Goal: Transaction & Acquisition: Purchase product/service

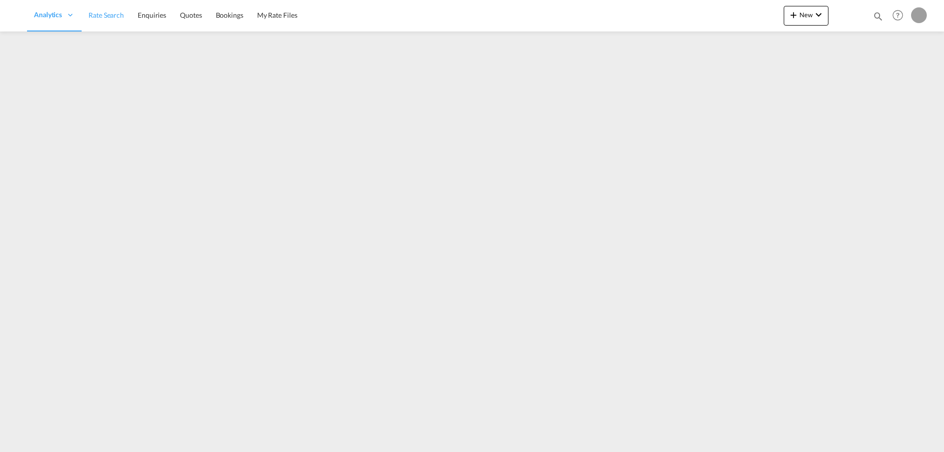
click at [126, 21] on link "Rate Search" at bounding box center [106, 16] width 49 height 32
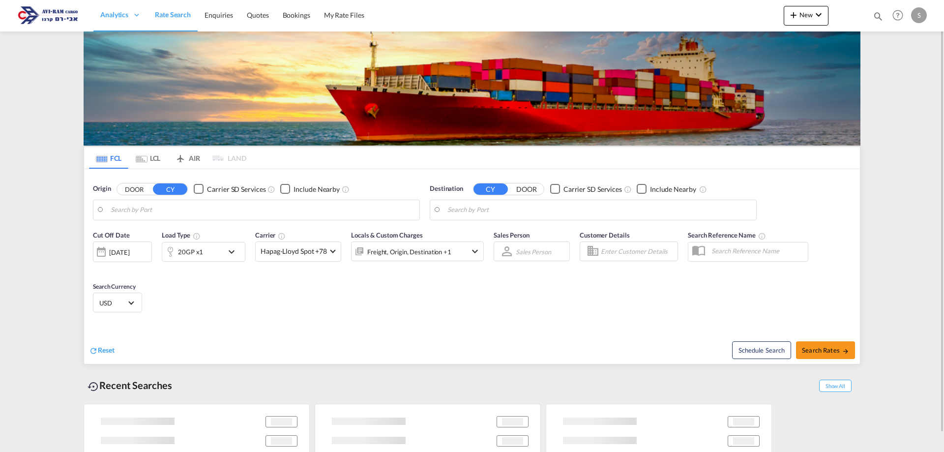
click at [150, 156] on md-tab-item "LCL" at bounding box center [147, 158] width 39 height 22
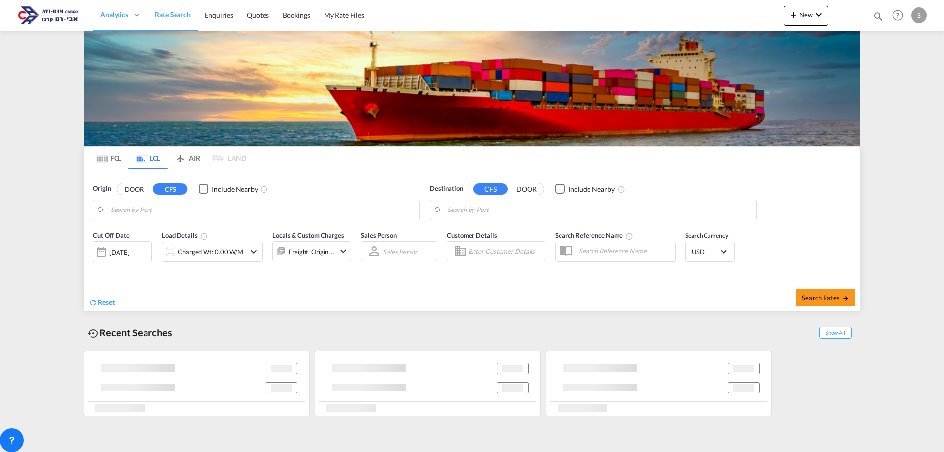
type input "[GEOGRAPHIC_DATA], TRIST"
type input "Ashdod, ILASH"
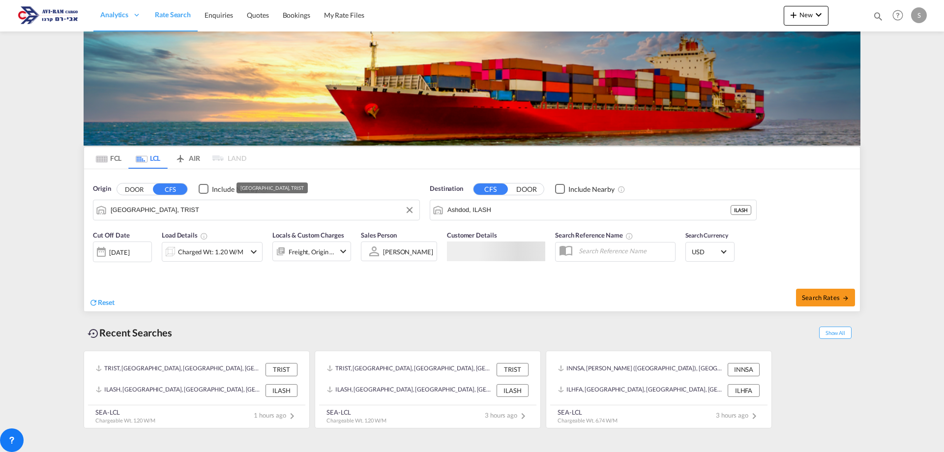
click at [156, 212] on input "[GEOGRAPHIC_DATA], TRIST" at bounding box center [263, 209] width 304 height 15
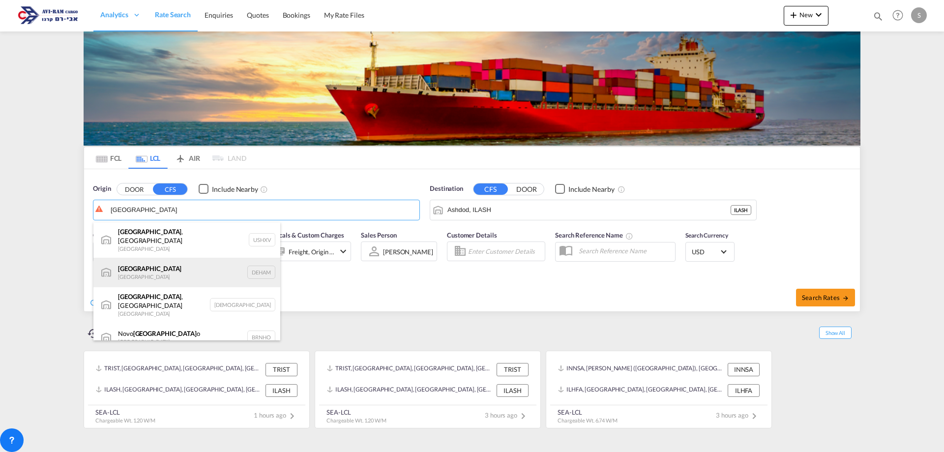
click at [163, 267] on div "[GEOGRAPHIC_DATA] [GEOGRAPHIC_DATA] DEHAM" at bounding box center [186, 272] width 187 height 29
type input "[GEOGRAPHIC_DATA], [GEOGRAPHIC_DATA]"
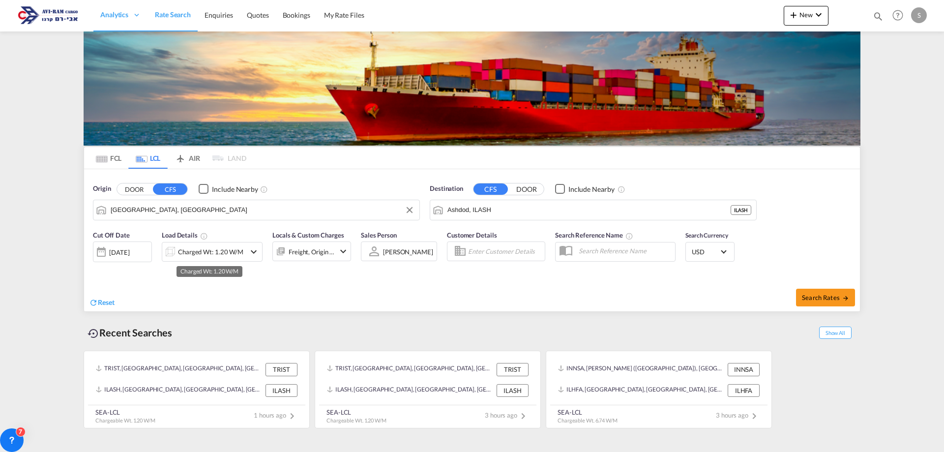
click at [193, 253] on div "Charged Wt: 1.20 W/M" at bounding box center [210, 252] width 65 height 14
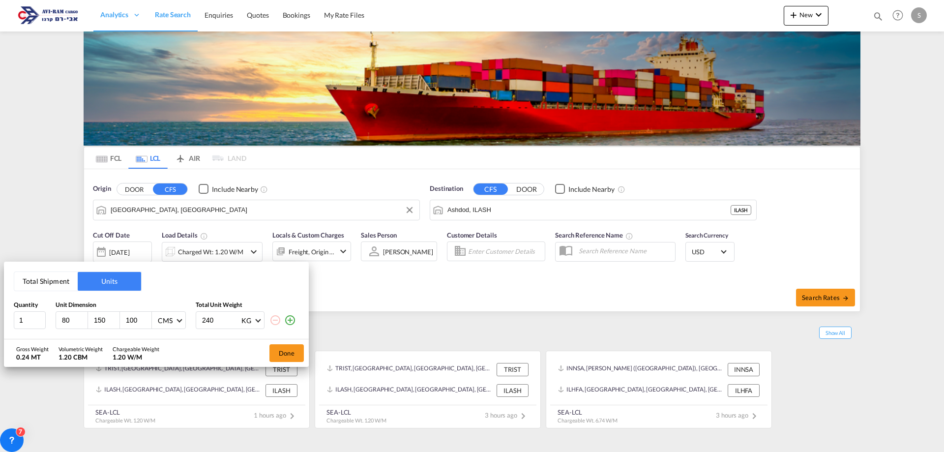
click at [54, 274] on button "Total Shipment" at bounding box center [45, 281] width 63 height 19
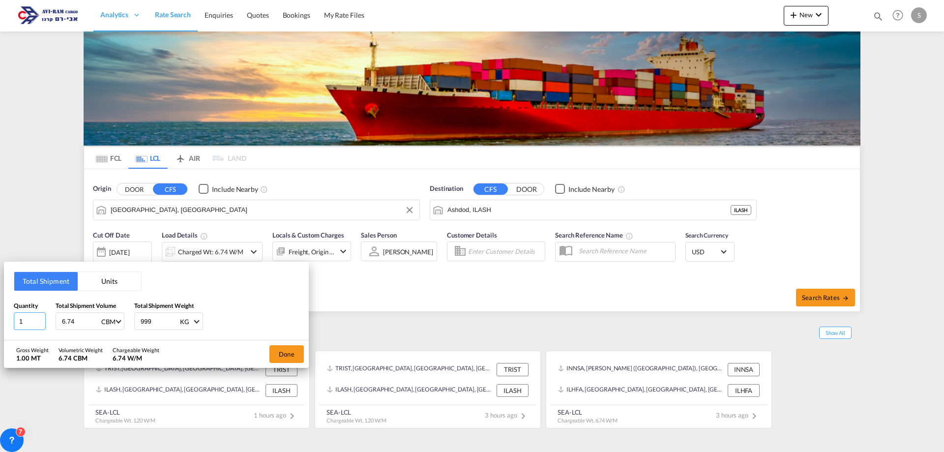
drag, startPoint x: 31, startPoint y: 316, endPoint x: 5, endPoint y: 321, distance: 26.2
click at [5, 320] on div "Total Shipment Units Quantity 1 Total Shipment Volume 6.74 CBM CBM CFT Total Sh…" at bounding box center [156, 300] width 305 height 79
type input "4"
type input "3.8"
type input "678"
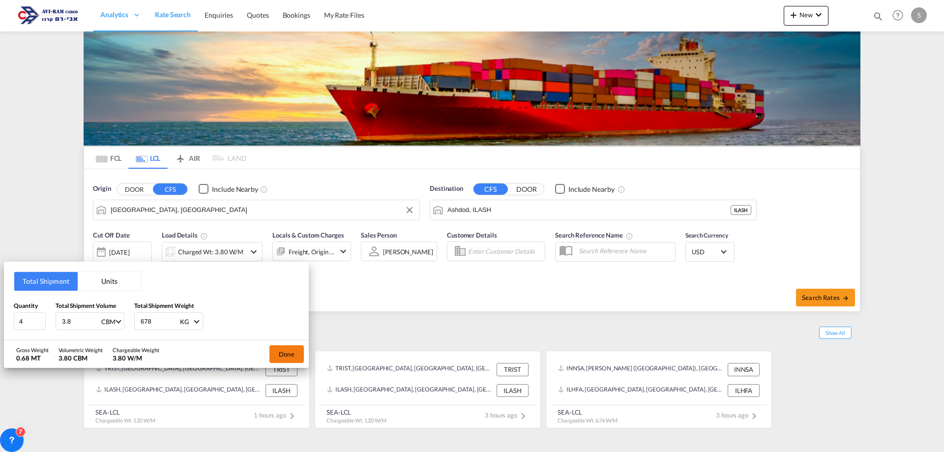
click at [279, 347] on button "Done" at bounding box center [286, 354] width 34 height 18
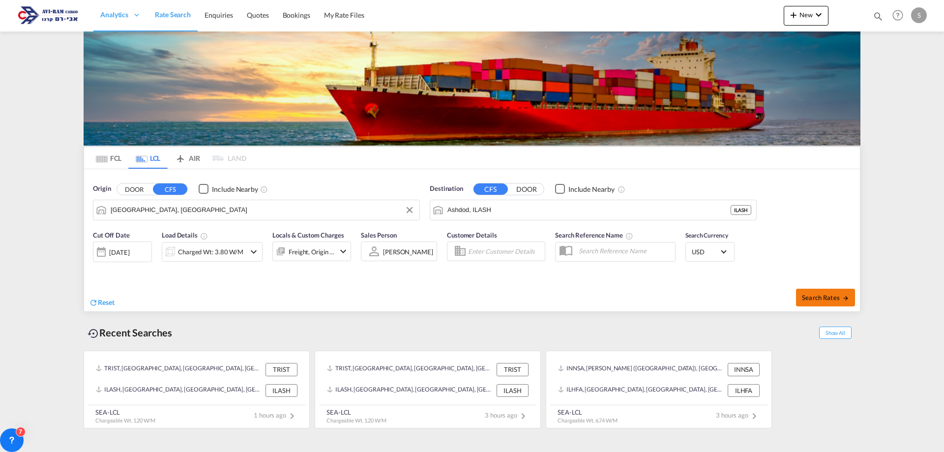
click at [822, 295] on span "Search Rates" at bounding box center [825, 297] width 47 height 8
type input "DEHAM to ILASH / [DATE]"
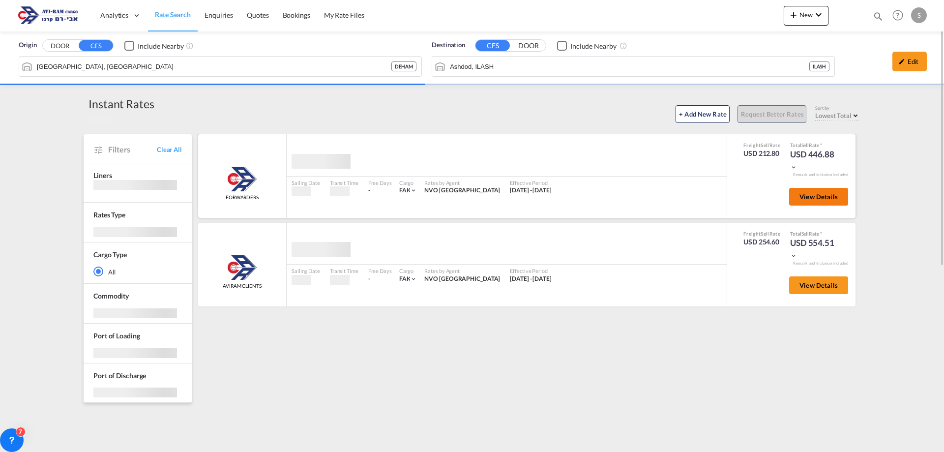
click at [811, 197] on span "View Details" at bounding box center [818, 197] width 38 height 8
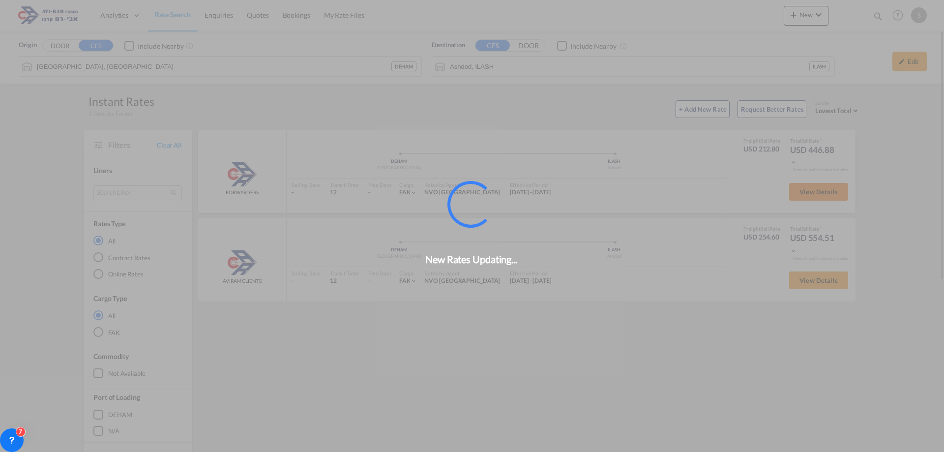
click at [806, 198] on button "View Details" at bounding box center [818, 192] width 59 height 18
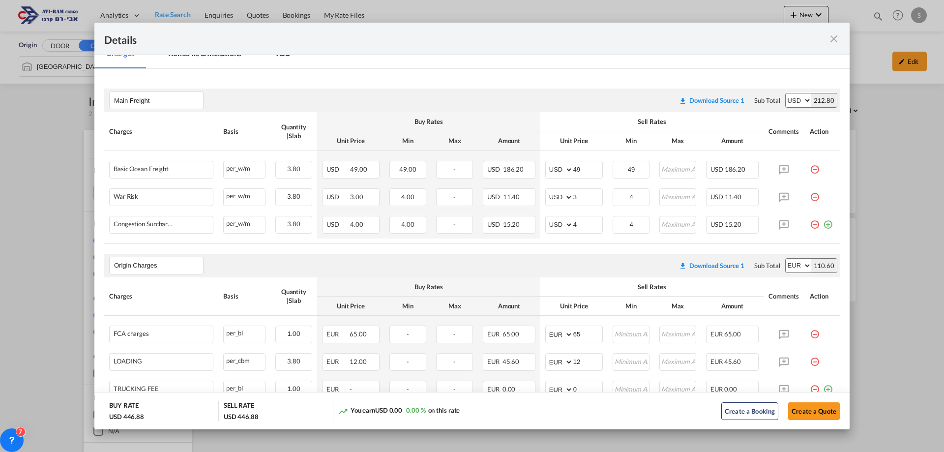
scroll to position [197, 0]
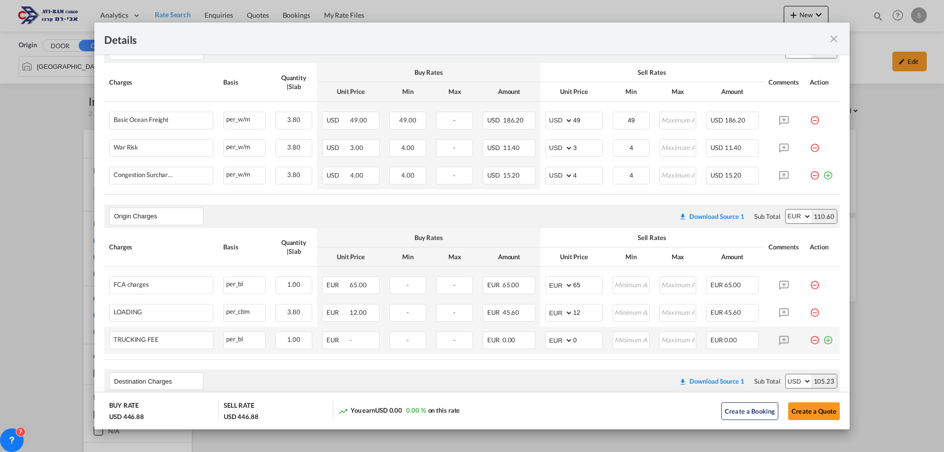
click at [809, 335] on md-icon "icon-minus-circle-outline red-400-fg pt-7" at bounding box center [814, 336] width 10 height 10
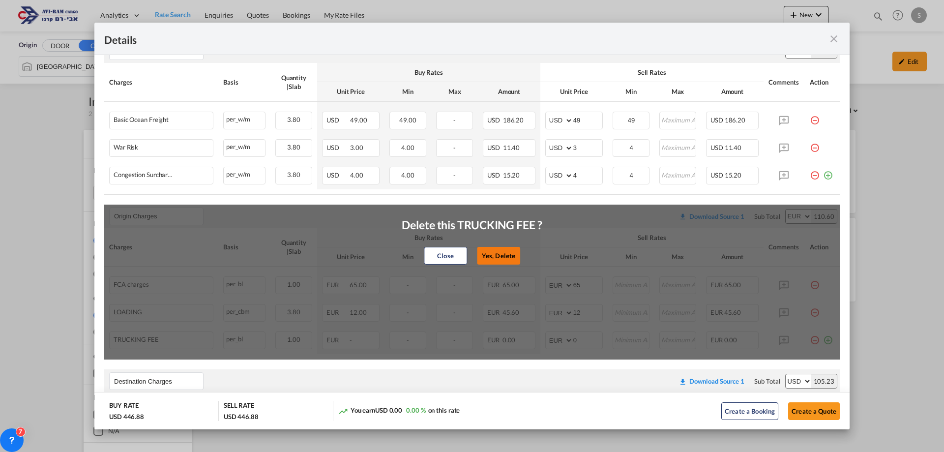
drag, startPoint x: 498, startPoint y: 260, endPoint x: 701, endPoint y: 293, distance: 206.1
click at [499, 260] on button "Yes, Delete" at bounding box center [498, 256] width 43 height 18
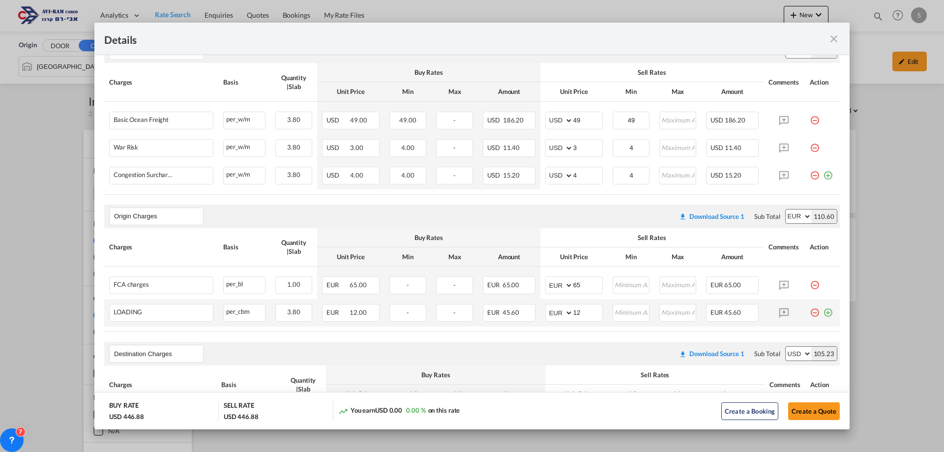
click at [809, 314] on md-icon "icon-minus-circle-outline red-400-fg pt-7" at bounding box center [814, 309] width 10 height 10
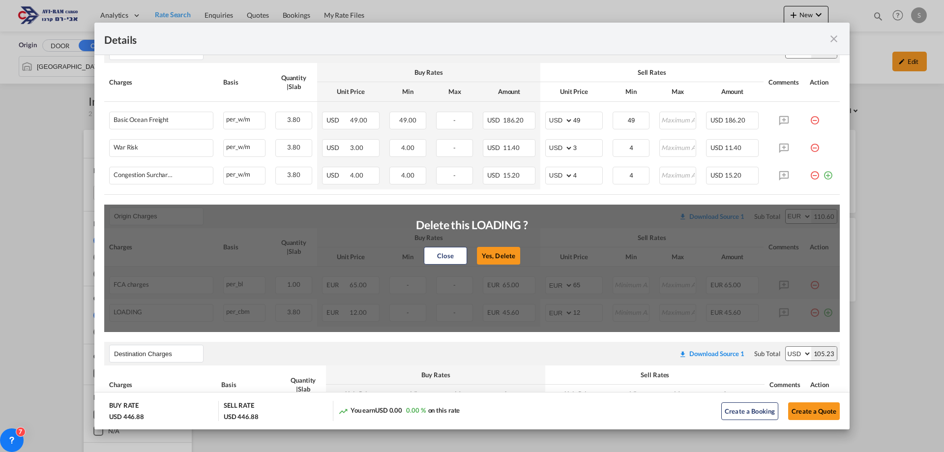
drag, startPoint x: 498, startPoint y: 258, endPoint x: 677, endPoint y: 271, distance: 179.4
click at [499, 258] on button "Yes, Delete" at bounding box center [498, 256] width 43 height 18
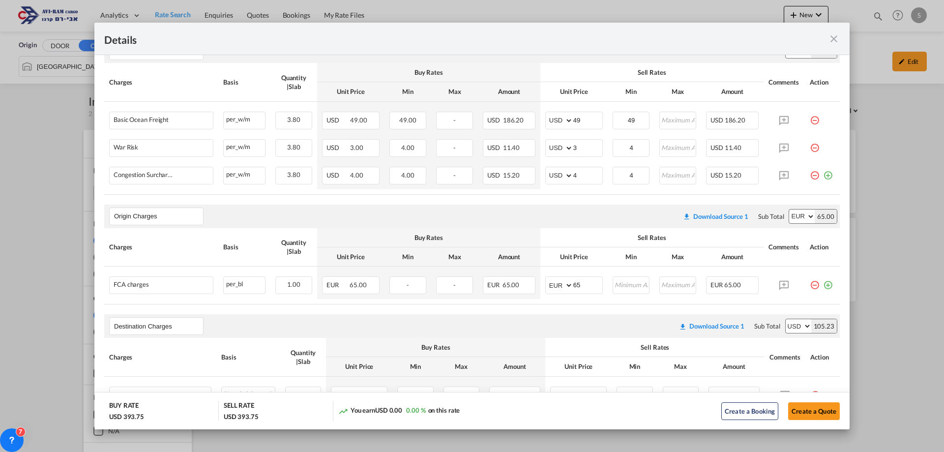
click at [809, 284] on md-icon "icon-minus-circle-outline red-400-fg pt-7" at bounding box center [814, 281] width 10 height 10
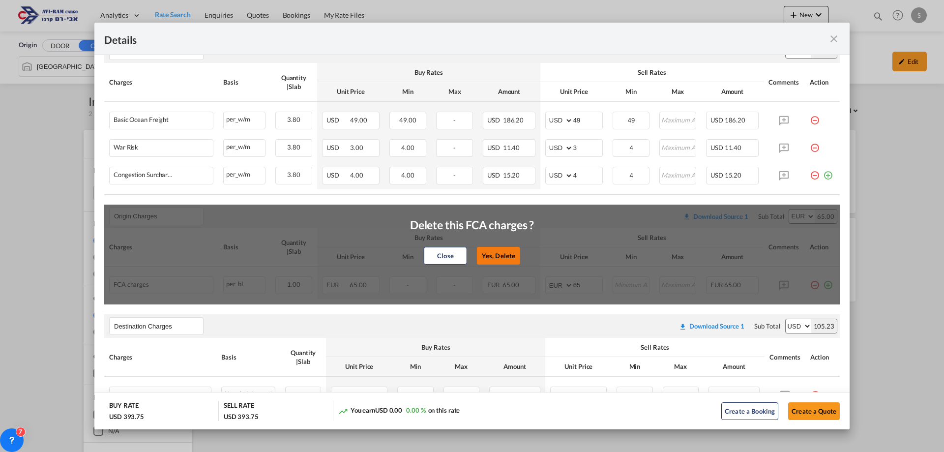
click at [496, 252] on button "Yes, Delete" at bounding box center [498, 256] width 43 height 18
type input "Destination Charges"
select select "string:USD"
type input "0.6"
type input "12"
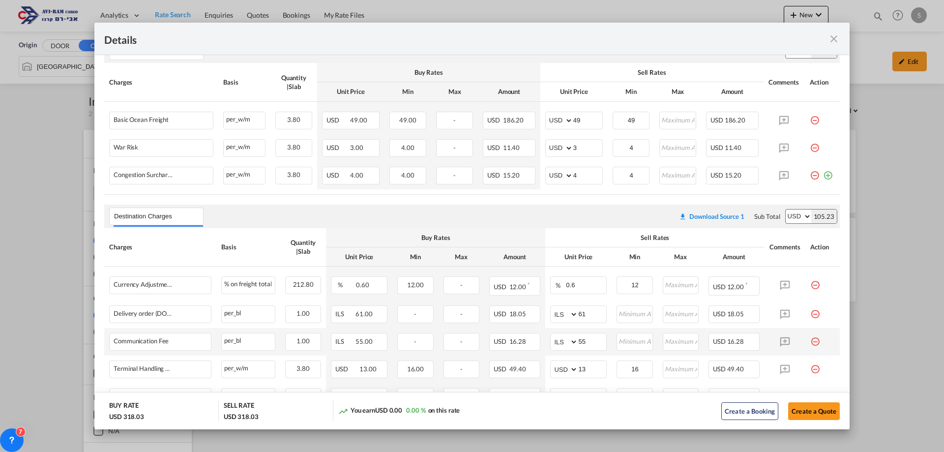
scroll to position [306, 0]
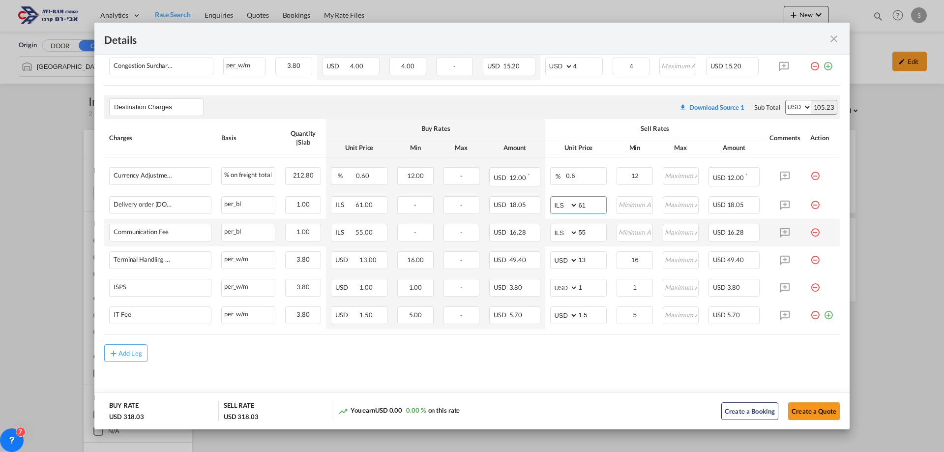
drag, startPoint x: 593, startPoint y: 204, endPoint x: 512, endPoint y: 219, distance: 81.9
click at [512, 219] on tbody "Currency Adjustment Factor Please Enter Already Exists % on freight total % on …" at bounding box center [471, 243] width 735 height 172
type input "116"
type input "66"
type input "16"
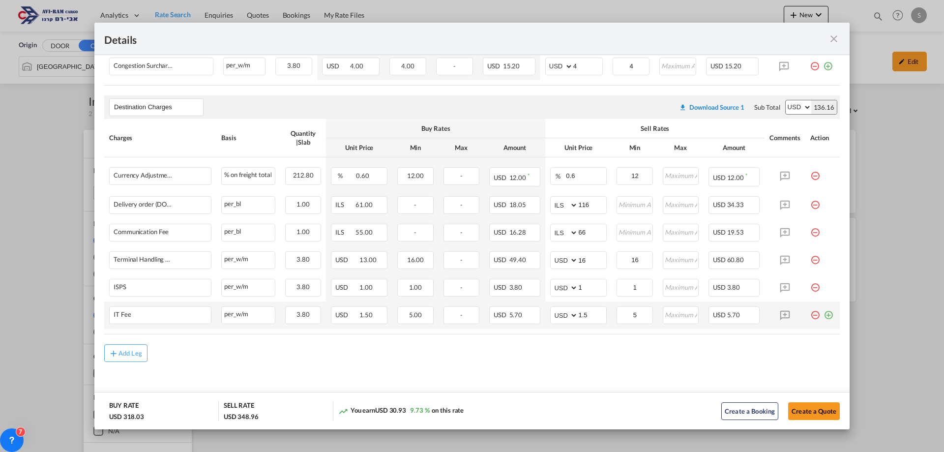
click at [823, 312] on md-icon "icon-plus-circle-outline green-400-fg" at bounding box center [828, 311] width 10 height 10
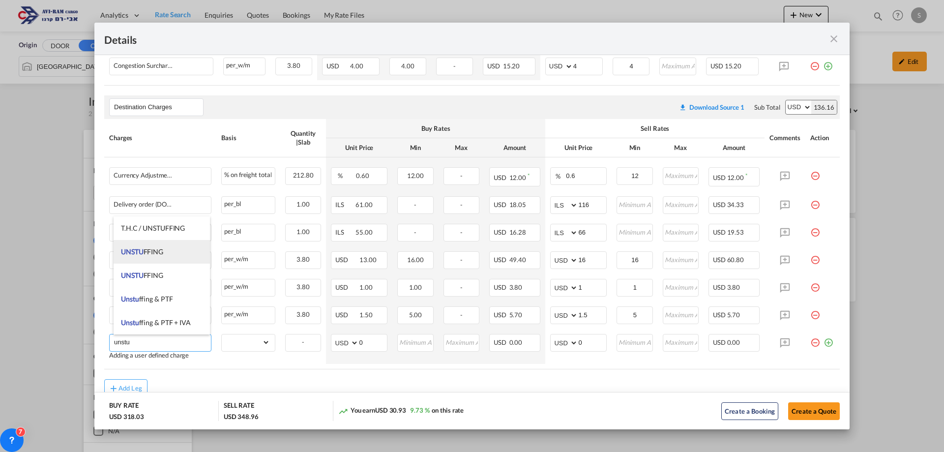
click at [162, 252] on span "UNSTU FFING" at bounding box center [142, 251] width 42 height 8
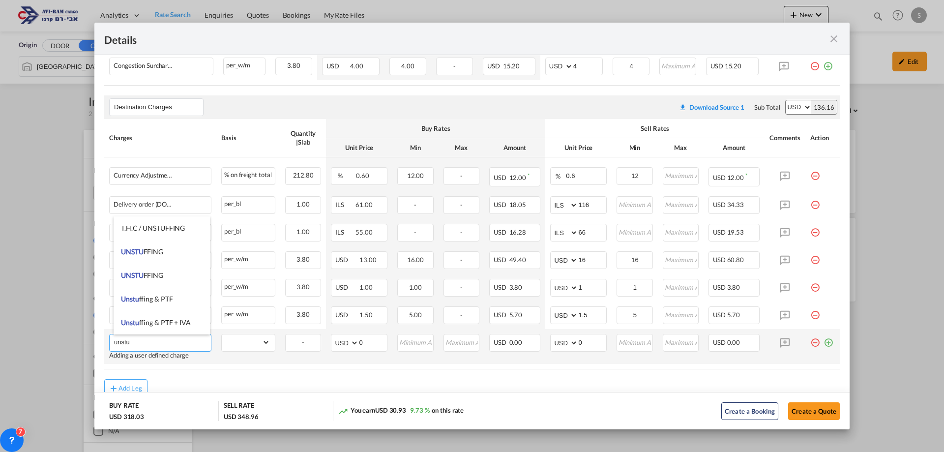
type input "UNSTUFFING"
click at [237, 343] on select "gross_weight volumetric_weight per_shipment per_bl per_km per_hawb per_kg flat …" at bounding box center [246, 342] width 48 height 16
select select "per_ton"
click at [222, 334] on select "gross_weight volumetric_weight per_shipment per_bl per_km per_hawb per_kg flat …" at bounding box center [246, 342] width 48 height 16
drag, startPoint x: 566, startPoint y: 339, endPoint x: 534, endPoint y: 348, distance: 33.1
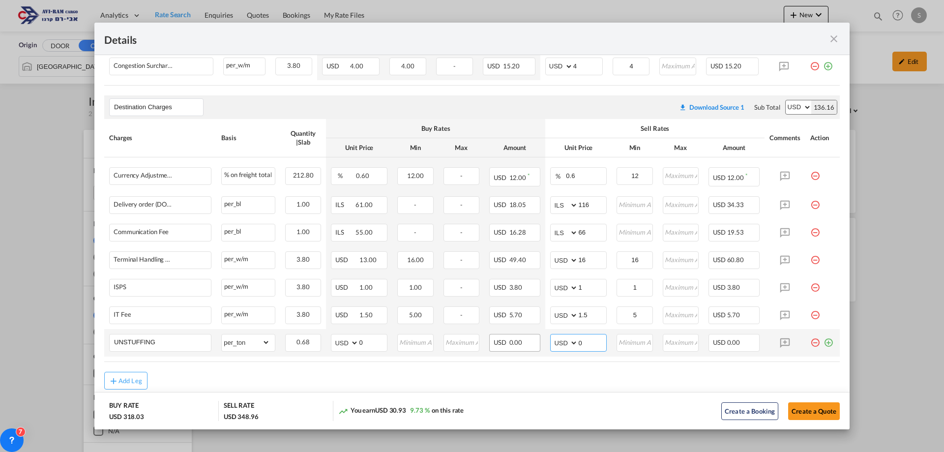
click at [550, 344] on md-input-container "AED AFN ALL AMD ANG AOA ARS AUD AWG AZN BAM BBD BDT BGN BHD BIF BMD BND BOB BRL…" at bounding box center [578, 343] width 57 height 18
type input "11.6"
type input "12"
click at [808, 412] on button "Create a Quote" at bounding box center [814, 411] width 52 height 18
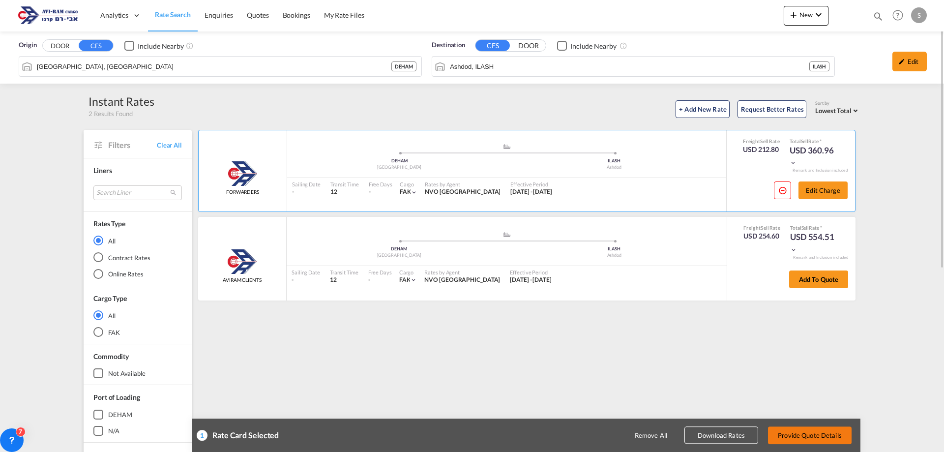
click at [802, 434] on button "Provide Quote Details" at bounding box center [810, 435] width 84 height 18
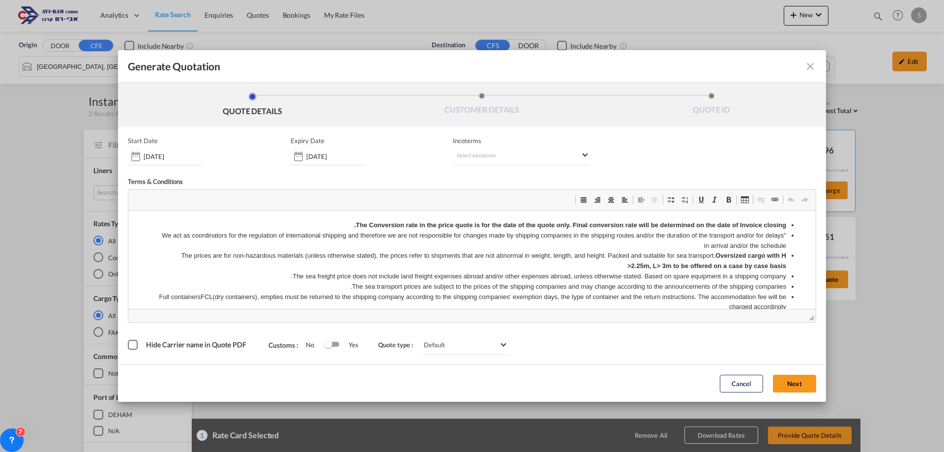
scroll to position [0, 0]
click at [500, 154] on md-select "Select Incoterms" at bounding box center [522, 156] width 138 height 18
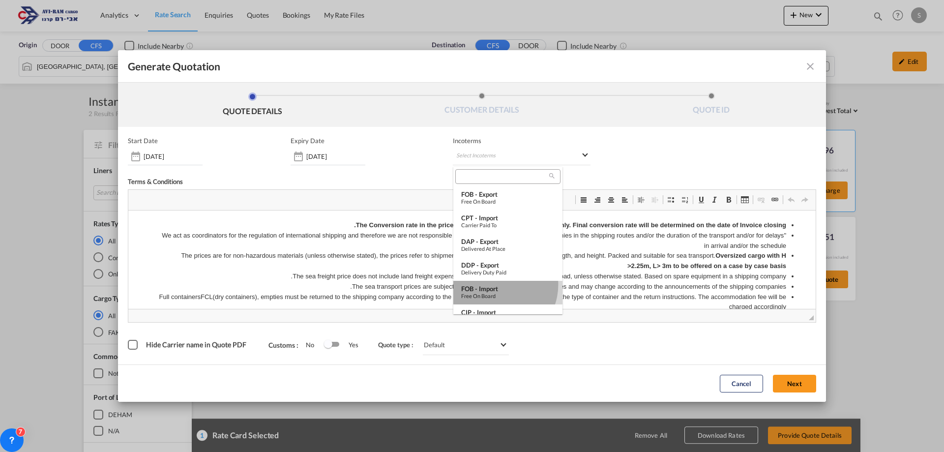
click at [496, 285] on div "FOB - import" at bounding box center [507, 289] width 93 height 8
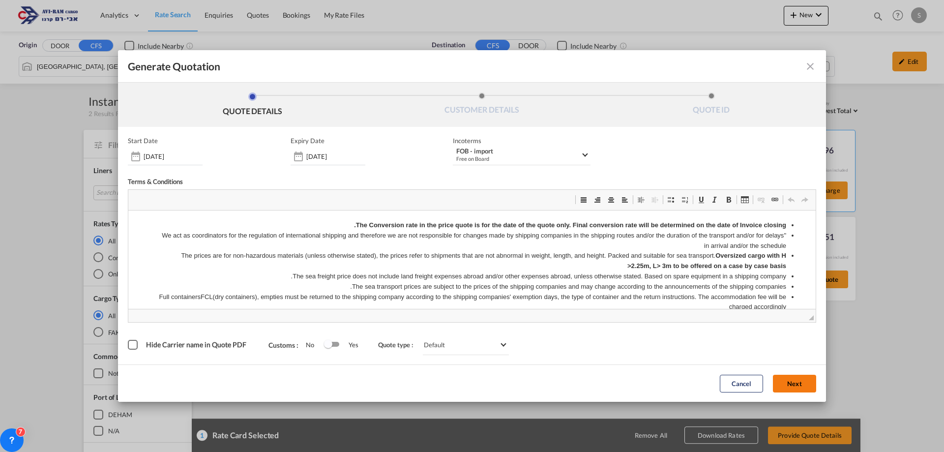
click at [805, 378] on button "Next" at bounding box center [794, 383] width 43 height 18
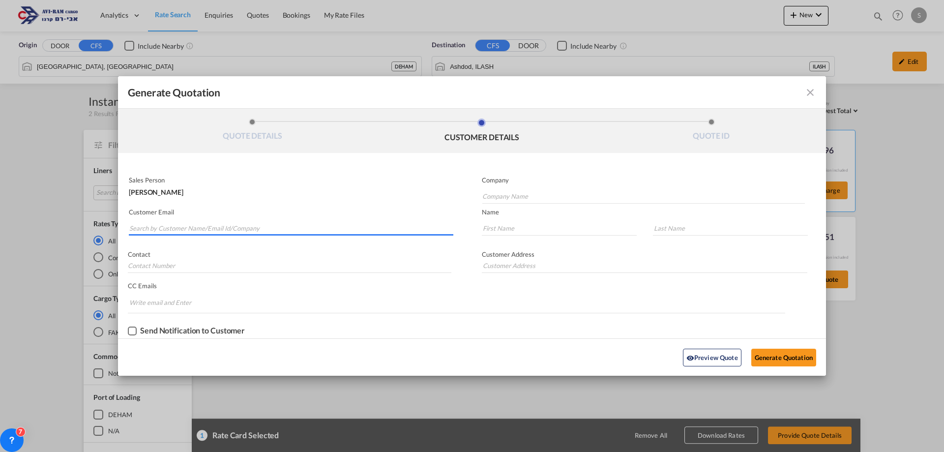
click at [204, 223] on input "Search by Customer Name/Email Id/Company" at bounding box center [291, 228] width 324 height 15
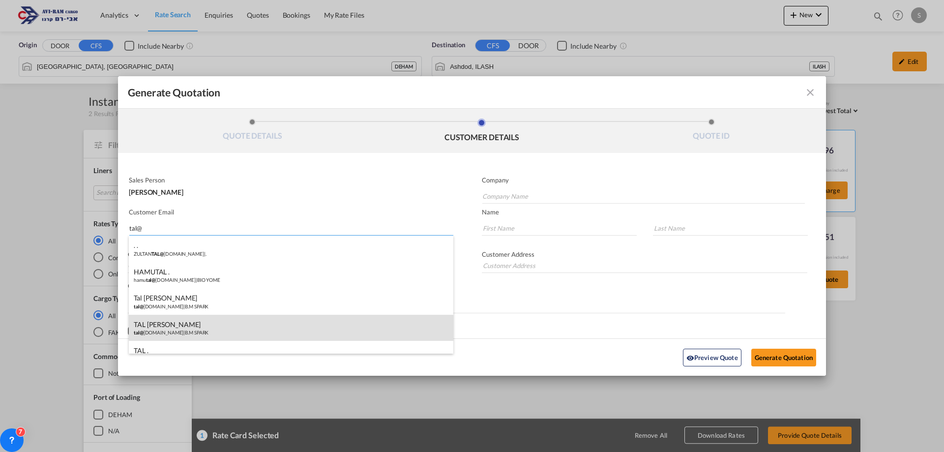
type input "tal@"
click at [218, 318] on div "TAL [PERSON_NAME] tal@ [DOMAIN_NAME] | B.M SPARK" at bounding box center [291, 328] width 324 height 27
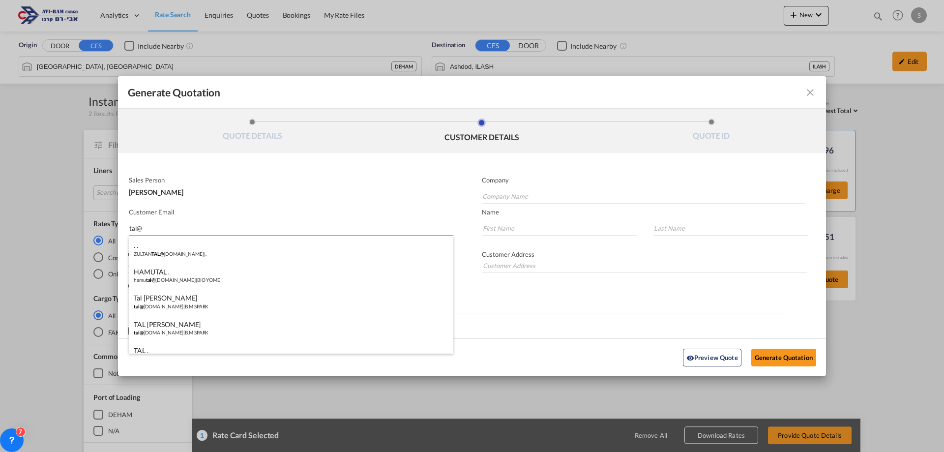
type input "B.M SPARK"
type input "[EMAIL_ADDRESS][DOMAIN_NAME]"
type input "TAL"
type input "[PERSON_NAME]"
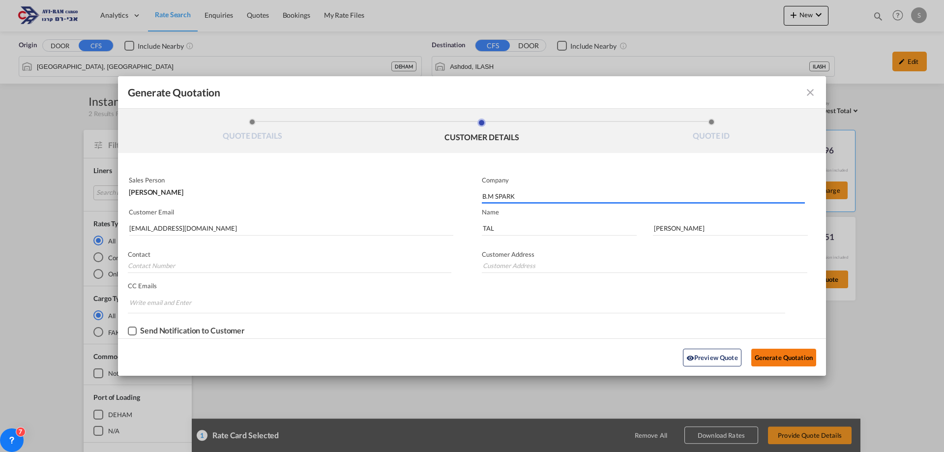
click at [772, 362] on button "Generate Quotation" at bounding box center [783, 357] width 65 height 18
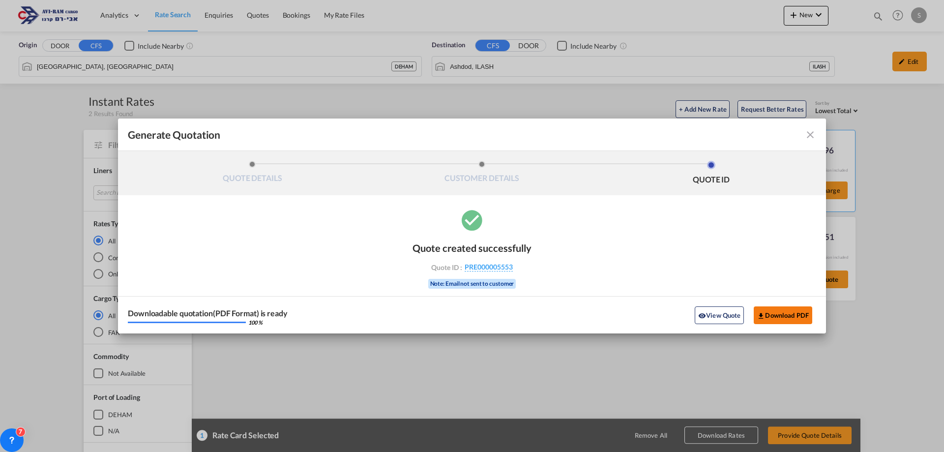
click at [777, 314] on button "Download PDF" at bounding box center [782, 315] width 58 height 18
click at [806, 137] on md-icon "icon-close fg-AAA8AD cursor m-0" at bounding box center [810, 135] width 12 height 12
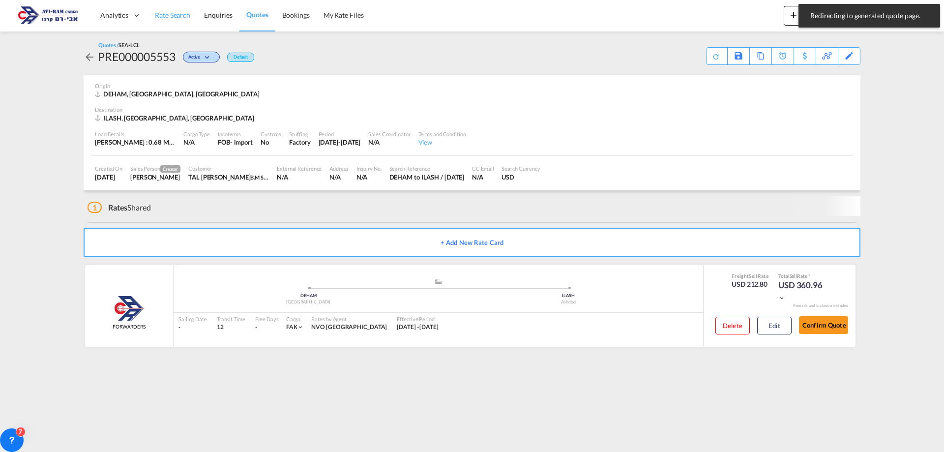
click at [182, 16] on span "Rate Search" at bounding box center [172, 15] width 35 height 8
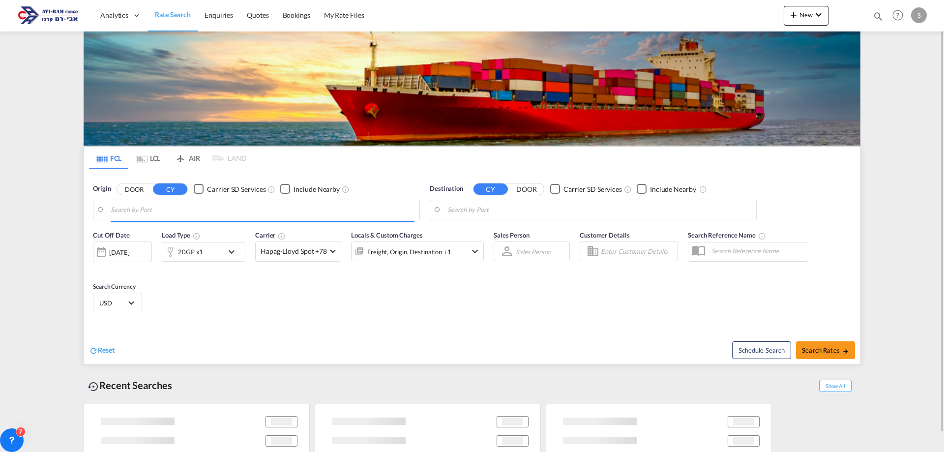
type input "[GEOGRAPHIC_DATA], GBGRG"
type input "Ashdod, ILASH"
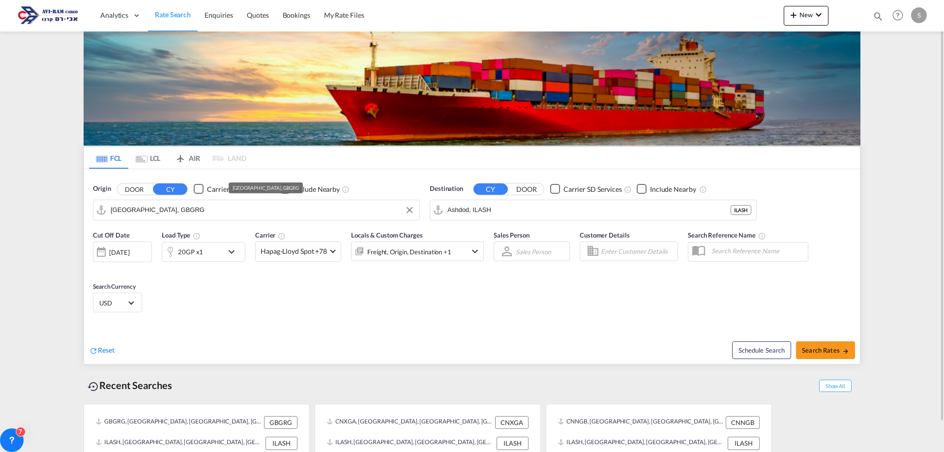
click at [137, 210] on input "[GEOGRAPHIC_DATA], GBGRG" at bounding box center [263, 209] width 304 height 15
type input "/"
drag, startPoint x: 155, startPoint y: 264, endPoint x: 191, endPoint y: 255, distance: 37.5
click at [155, 262] on div "Qingdao China CNTAO" at bounding box center [186, 266] width 187 height 29
type input "[GEOGRAPHIC_DATA], [GEOGRAPHIC_DATA]"
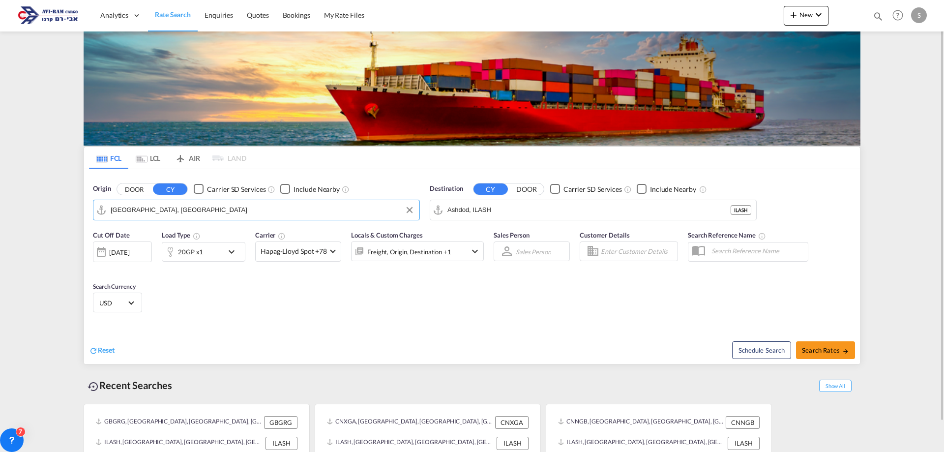
click at [188, 251] on div "20GP x1" at bounding box center [190, 252] width 25 height 14
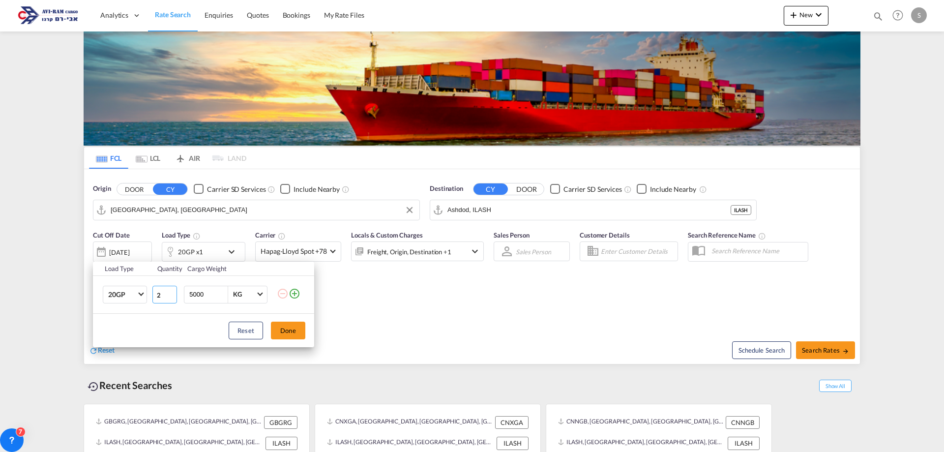
type input "2"
click at [172, 292] on input "2" at bounding box center [164, 295] width 25 height 18
drag, startPoint x: 208, startPoint y: 292, endPoint x: 163, endPoint y: 291, distance: 45.7
click at [163, 291] on tr "20GP 20GP 40GP 40HC 45HC 20RE 40RE 40HR 20OT 40OT 20FR 40FR 40NR 20NR 45S 20TK …" at bounding box center [203, 294] width 221 height 38
type input "18000"
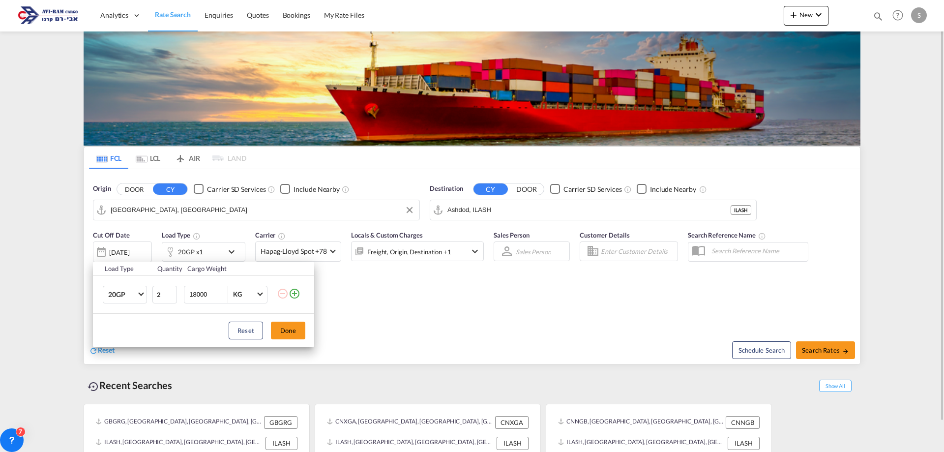
click at [280, 330] on button "Done" at bounding box center [288, 330] width 34 height 18
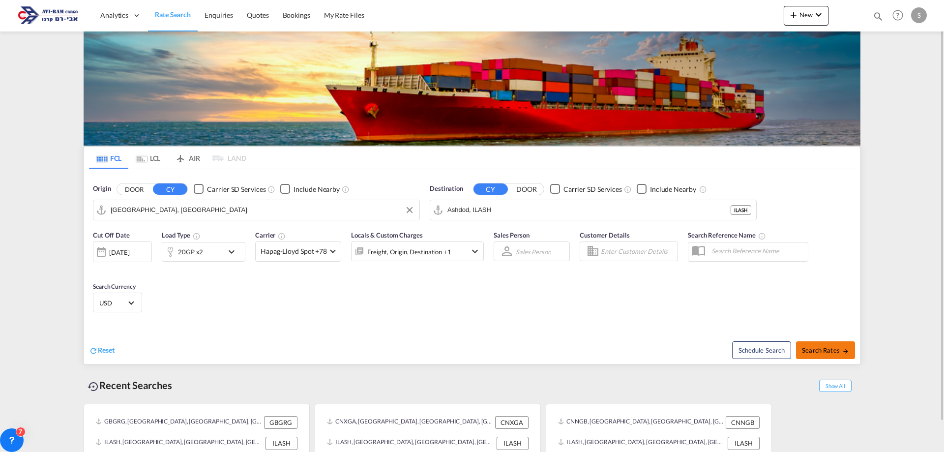
click at [837, 347] on span "Search Rates" at bounding box center [825, 350] width 47 height 8
type input "CNTAO to ILASH / [DATE]"
